Goal: Obtain resource: Download file/media

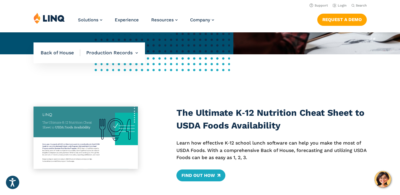
scroll to position [169, 0]
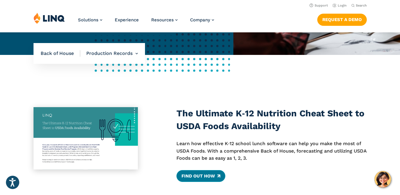
click at [202, 177] on link "Find Out How" at bounding box center [200, 176] width 49 height 12
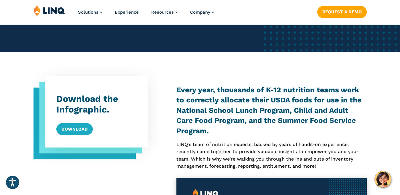
scroll to position [166, 0]
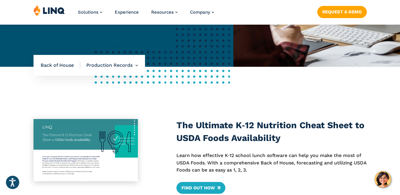
scroll to position [166, 0]
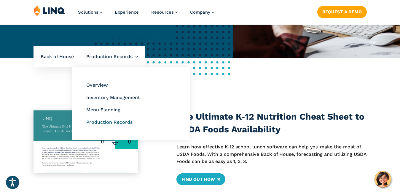
click at [117, 122] on link "Production Records" at bounding box center [109, 122] width 46 height 6
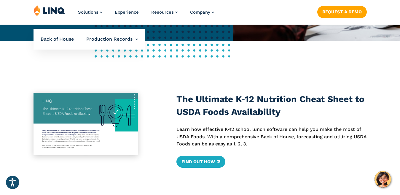
scroll to position [194, 0]
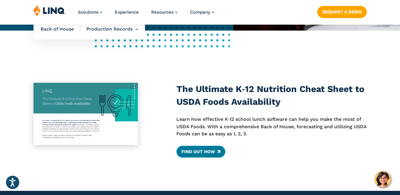
click at [215, 152] on link "Find Out How" at bounding box center [200, 152] width 49 height 12
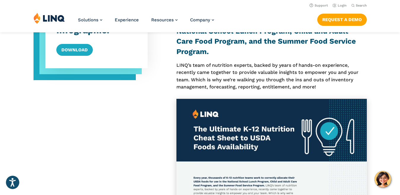
scroll to position [241, 0]
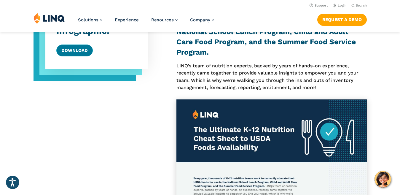
click at [72, 52] on link "Download" at bounding box center [74, 50] width 36 height 12
